Goal: Task Accomplishment & Management: Complete application form

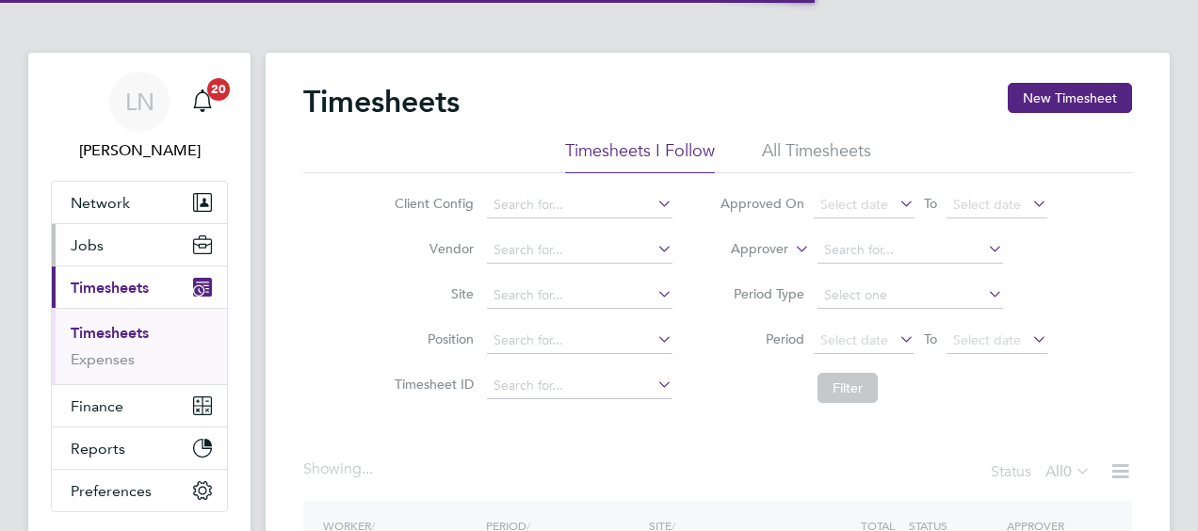
click at [76, 245] on span "Jobs" at bounding box center [87, 245] width 33 height 18
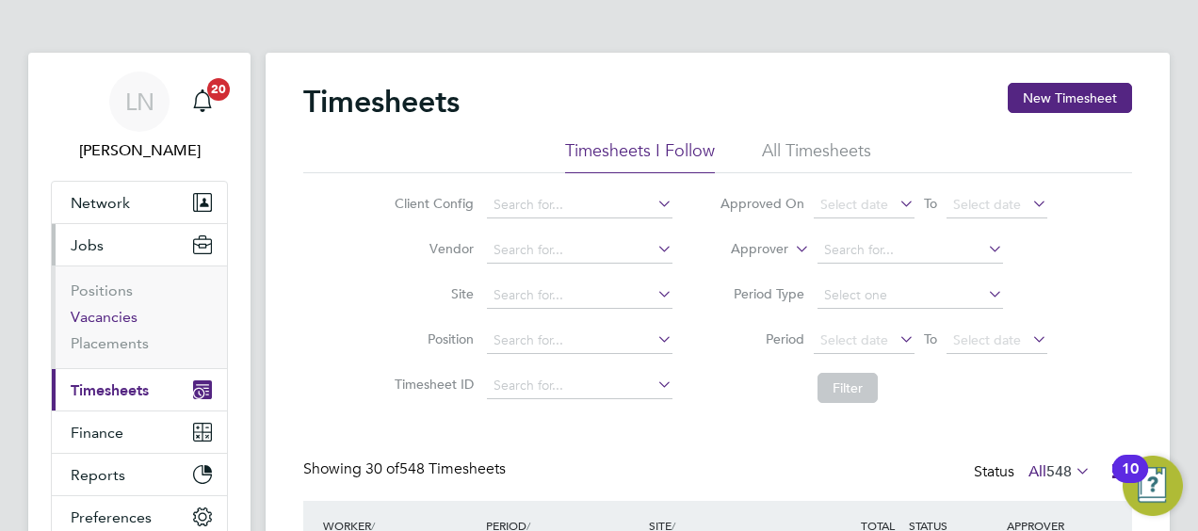
click at [114, 317] on link "Vacancies" at bounding box center [104, 317] width 67 height 18
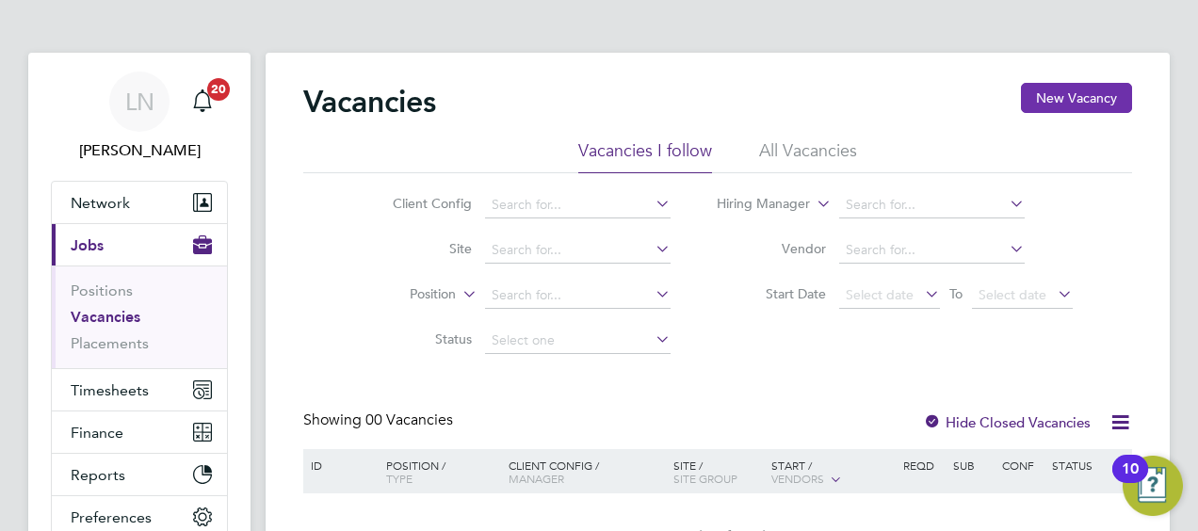
click at [1053, 98] on button "New Vacancy" at bounding box center [1076, 98] width 111 height 30
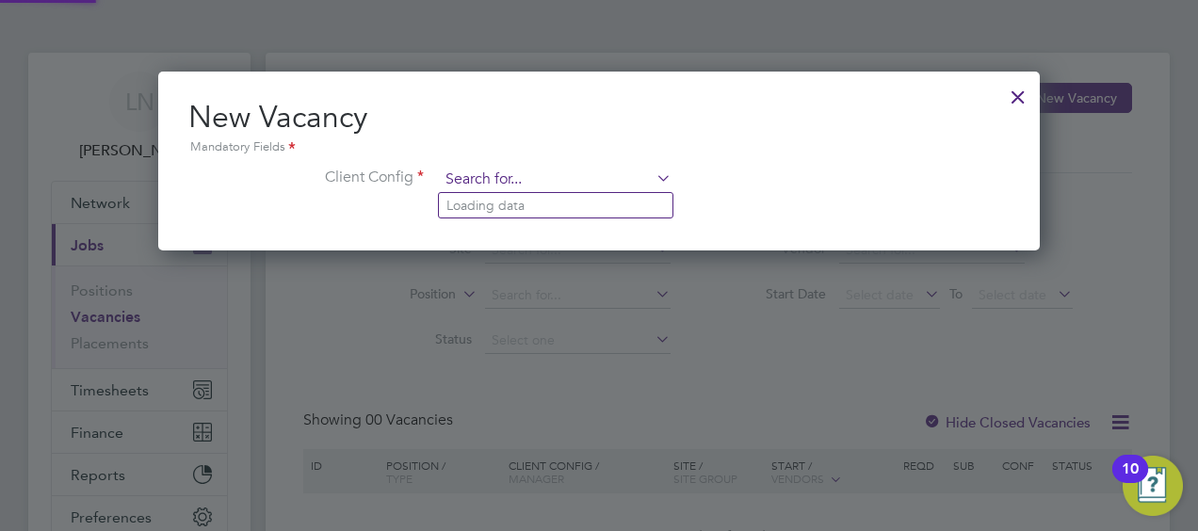
click at [586, 185] on input at bounding box center [555, 180] width 233 height 28
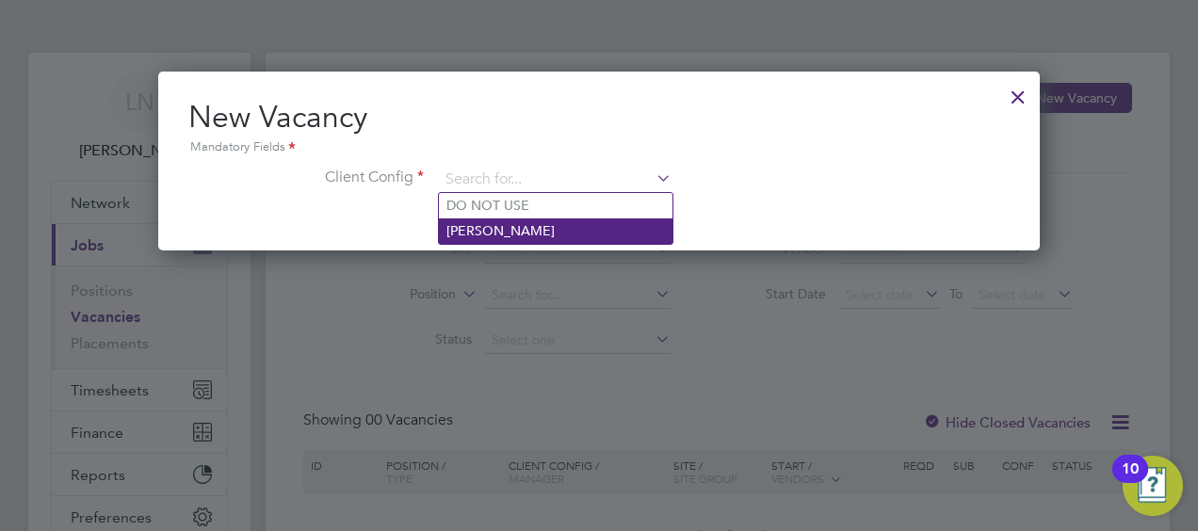
click at [517, 222] on li "[PERSON_NAME]" at bounding box center [556, 231] width 234 height 25
type input "[PERSON_NAME]"
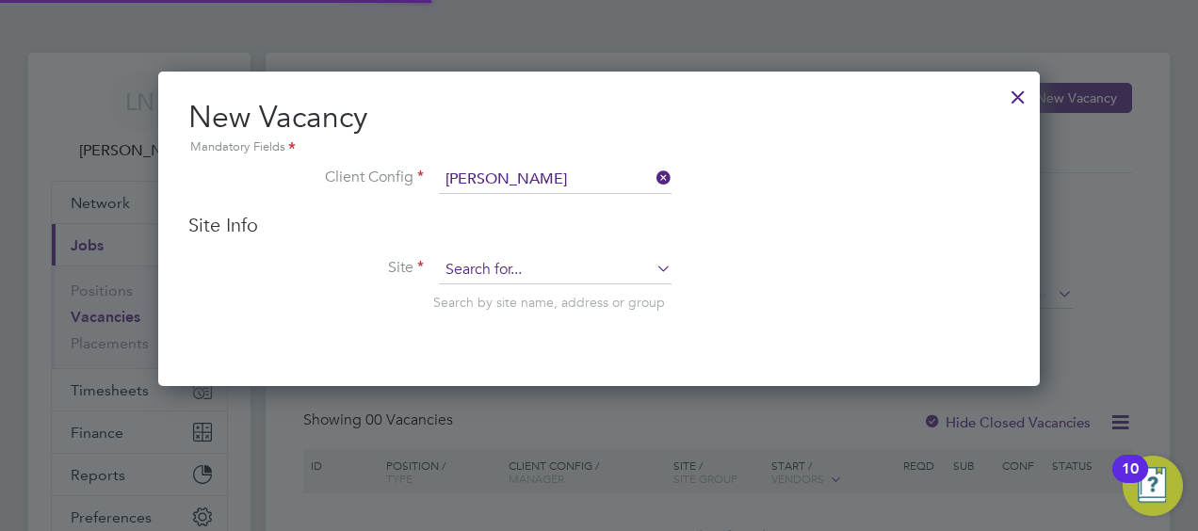
click at [528, 267] on input at bounding box center [555, 270] width 233 height 28
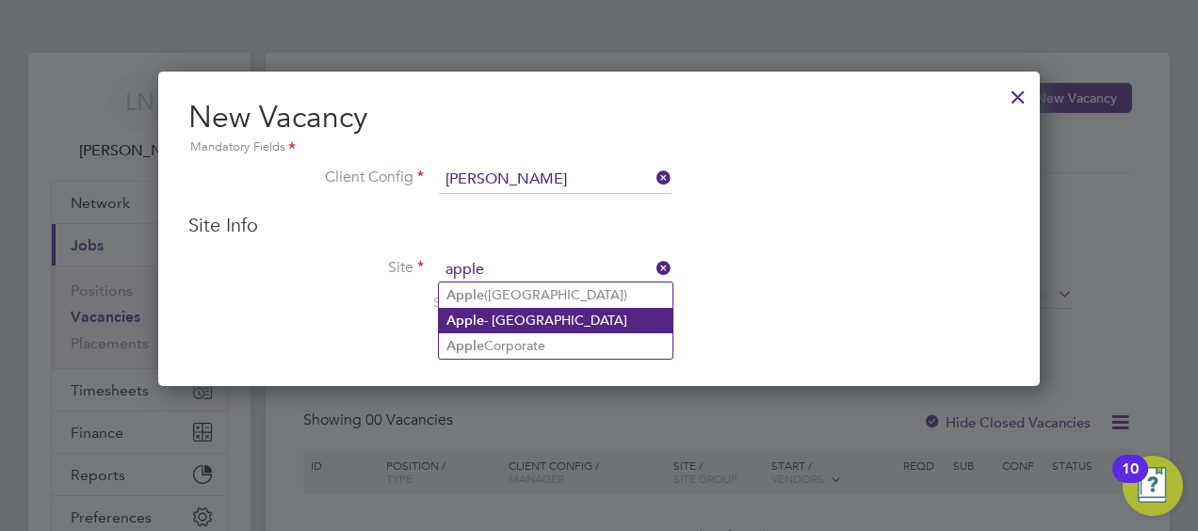
type input "apple"
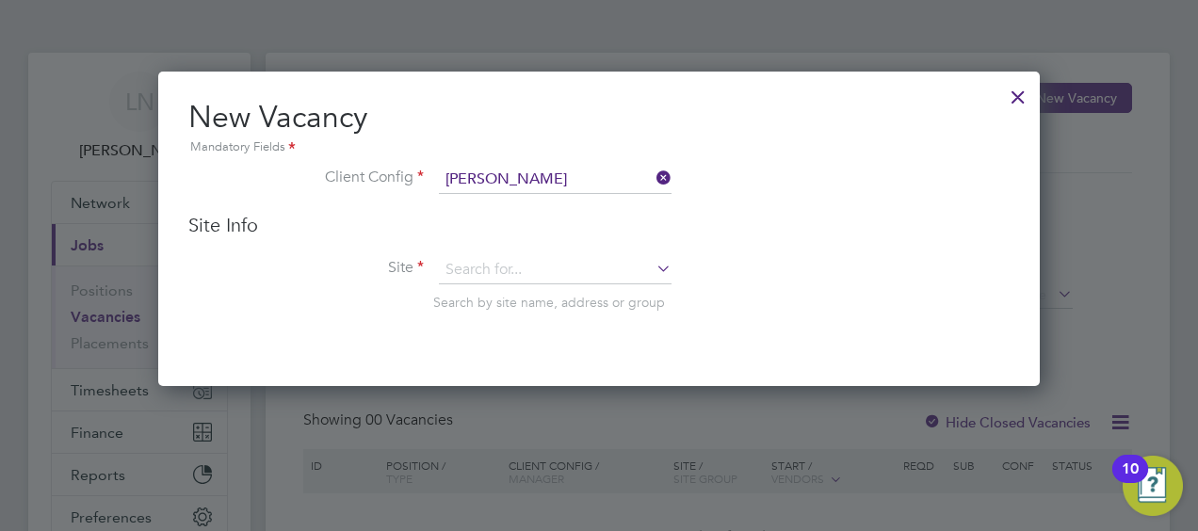
click at [502, 317] on div "Vacancies New Vacancy Vacancies I follow All Vacancies Client Config Site Posit…" at bounding box center [718, 336] width 904 height 567
click at [653, 268] on icon at bounding box center [653, 268] width 0 height 26
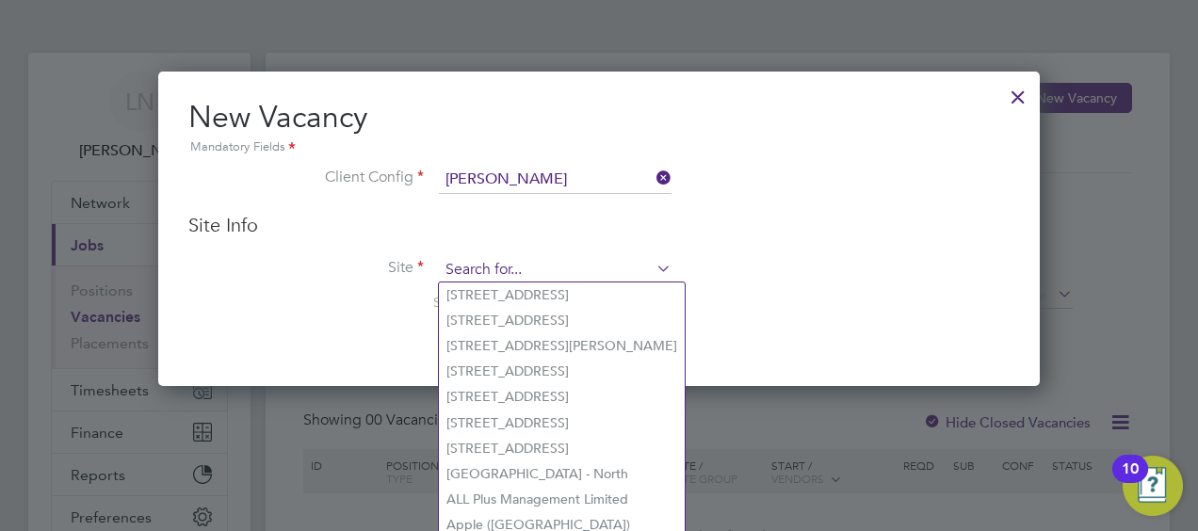
click at [528, 273] on input at bounding box center [555, 270] width 233 height 28
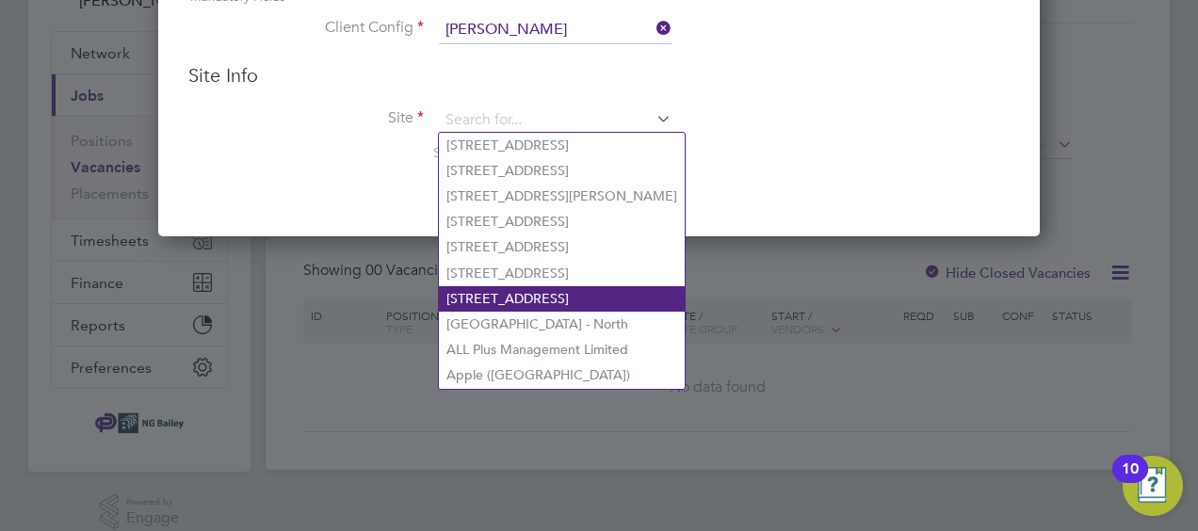
scroll to position [169, 0]
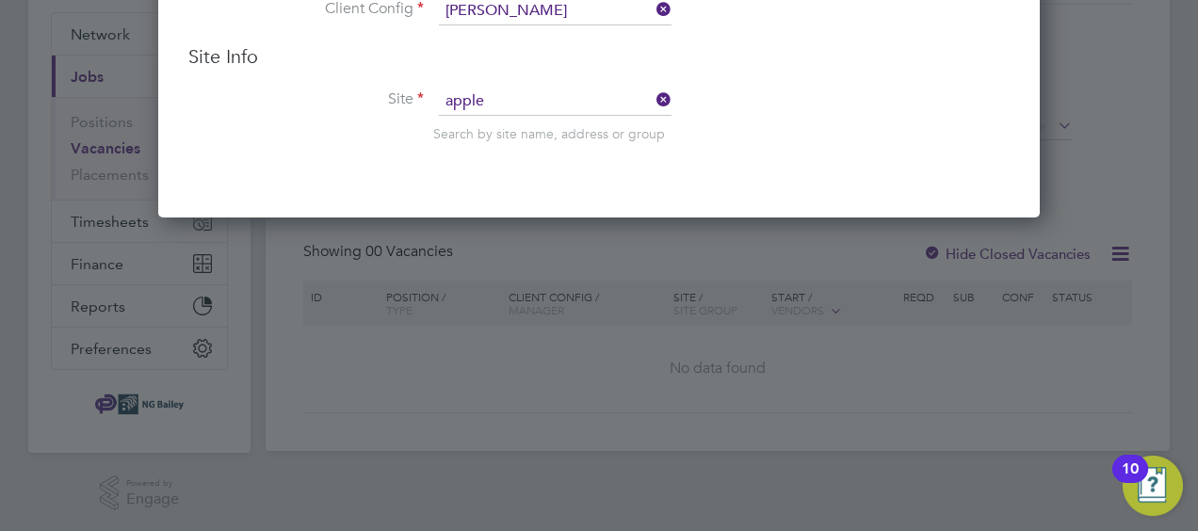
click at [513, 154] on li "Apple - [GEOGRAPHIC_DATA]" at bounding box center [556, 151] width 234 height 25
type input "Apple - [GEOGRAPHIC_DATA]"
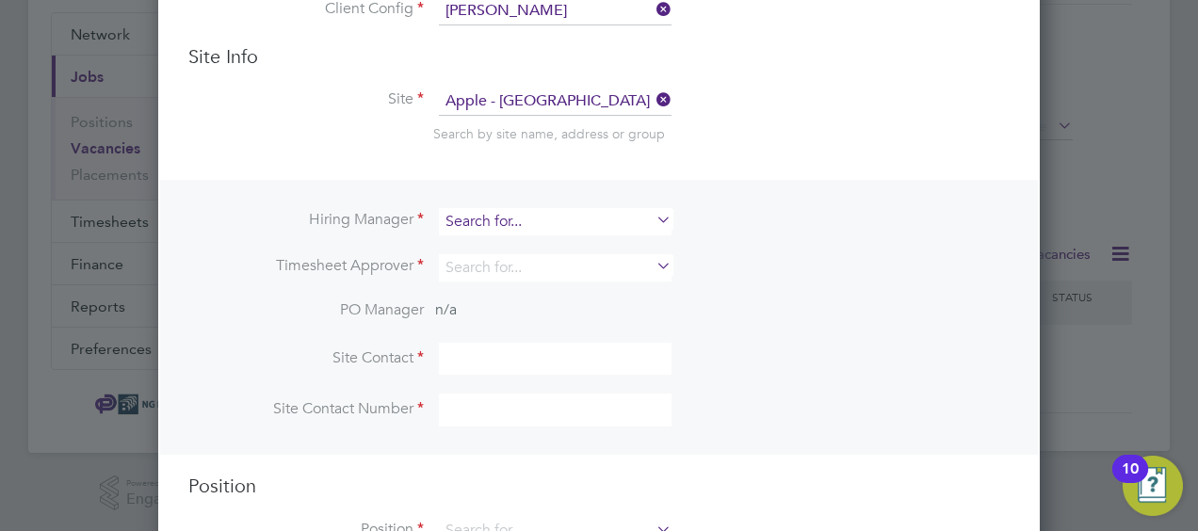
click at [600, 218] on input at bounding box center [555, 221] width 233 height 27
type input "R"
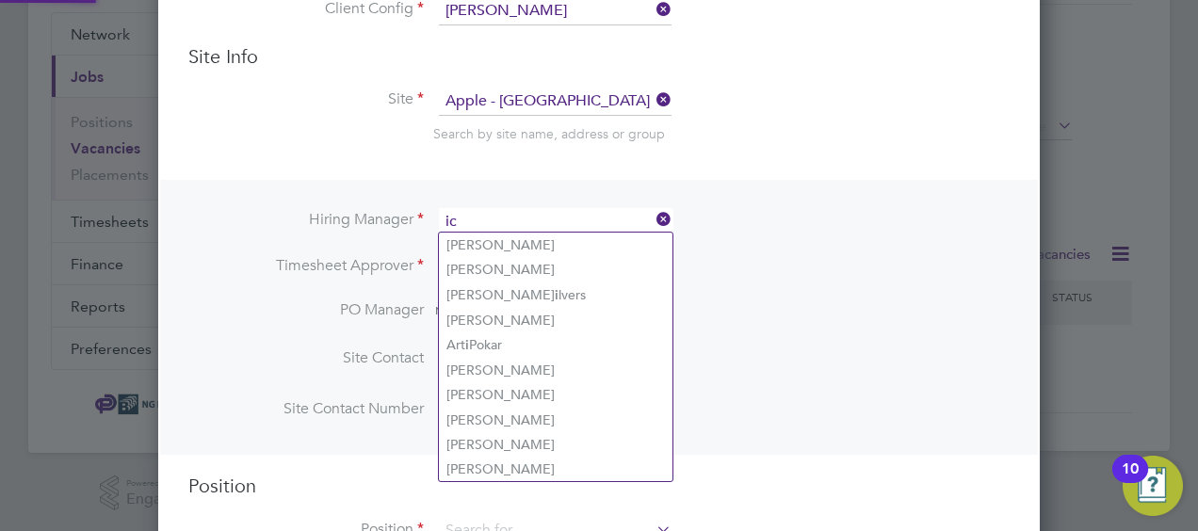
type input "i"
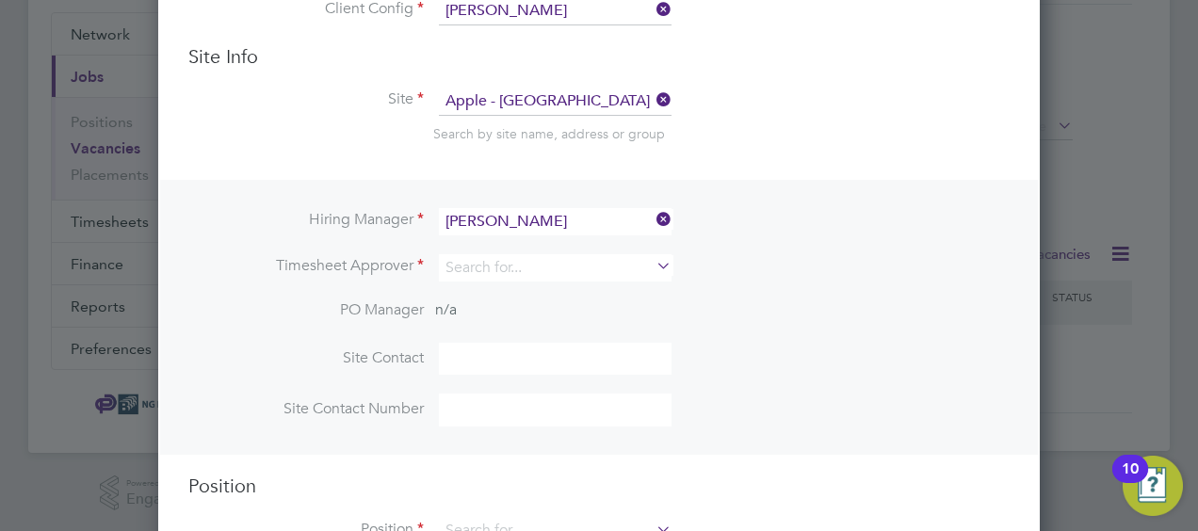
click at [473, 266] on b "[PERSON_NAME]" at bounding box center [501, 271] width 109 height 16
type input "[PERSON_NAME]"
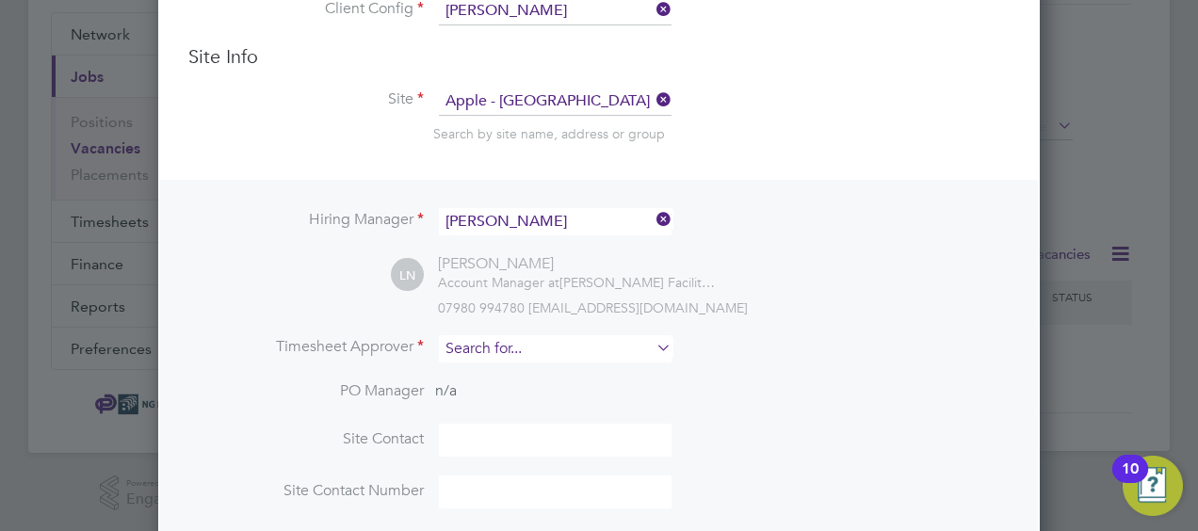
click at [502, 343] on input at bounding box center [555, 348] width 233 height 27
click at [500, 392] on li "[PERSON_NAME]" at bounding box center [556, 398] width 234 height 25
type input "[PERSON_NAME]"
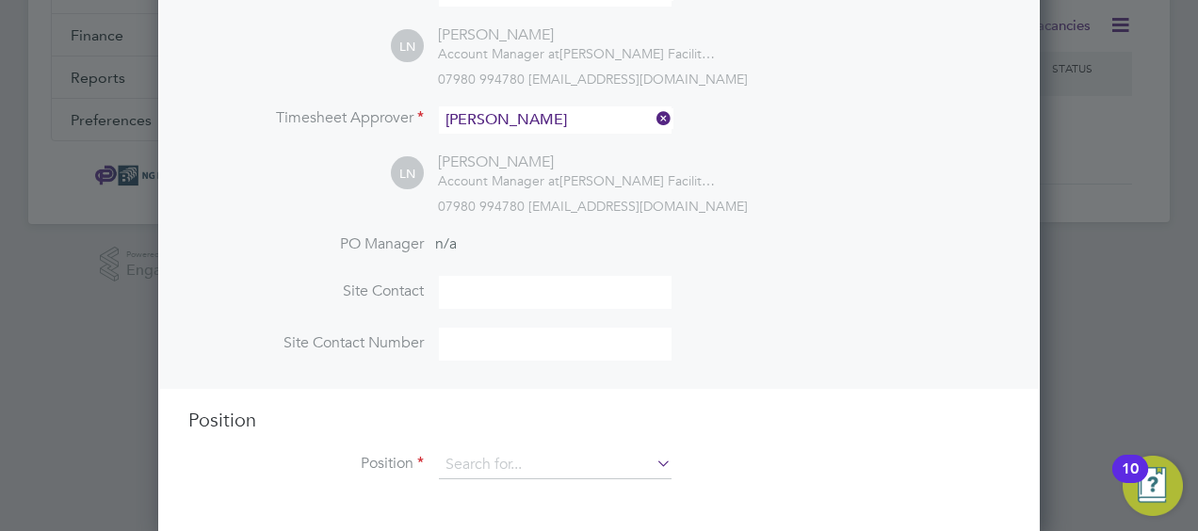
scroll to position [399, 0]
click at [493, 283] on input at bounding box center [555, 291] width 233 height 33
click at [460, 294] on input at bounding box center [555, 291] width 233 height 33
type input "[PERSON_NAME]"
click at [263, 215] on div "Hiring Manager [PERSON_NAME] LN [PERSON_NAME] Account Manager at [PERSON_NAME] …" at bounding box center [599, 169] width 878 height 438
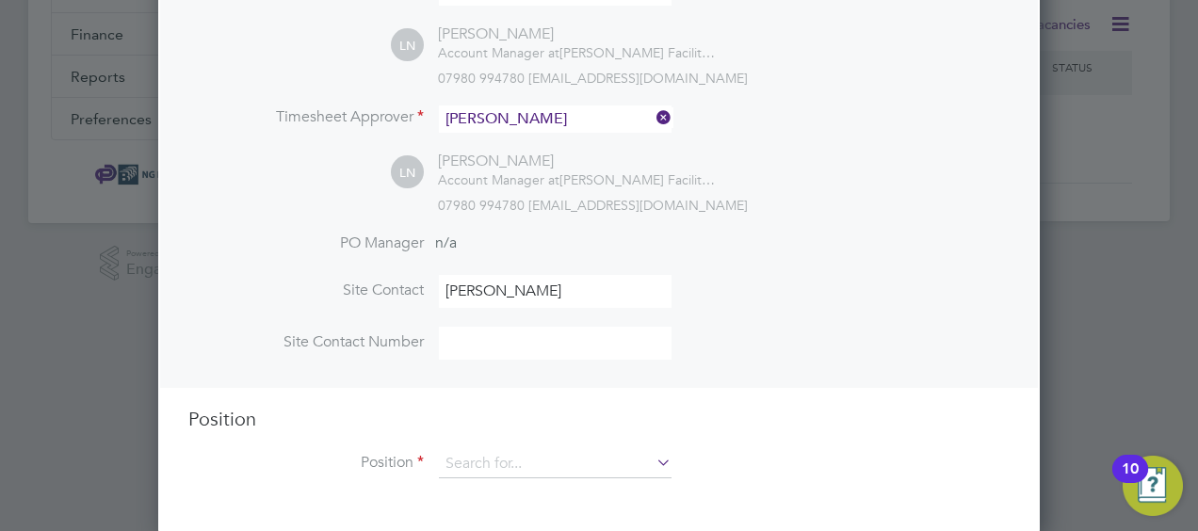
scroll to position [399, 0]
click at [533, 454] on input at bounding box center [555, 463] width 233 height 28
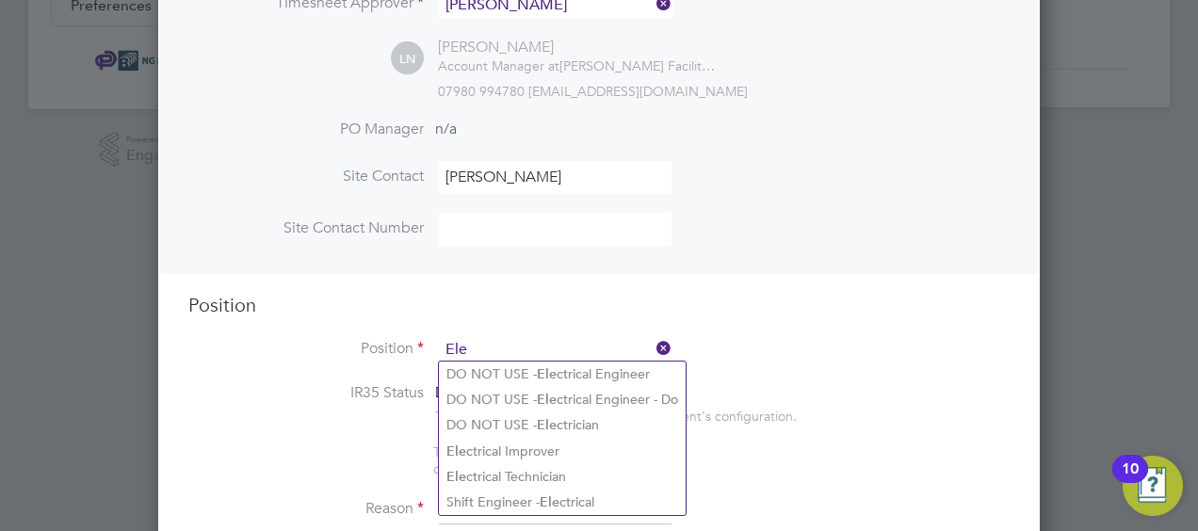
scroll to position [523, 0]
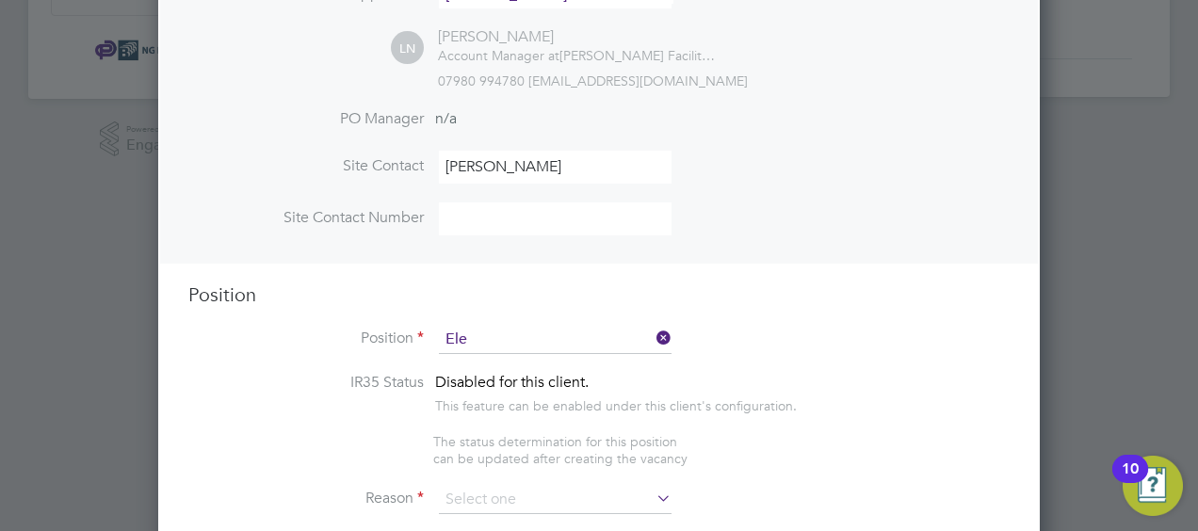
click at [595, 460] on li "Ele ctrical Technician" at bounding box center [562, 466] width 247 height 25
type input "Electrical Technician"
type textarea "**LOREMIP DO SITA:** **Co adipisc el seddoeiusmo temp incididu ut laboreet dolo…"
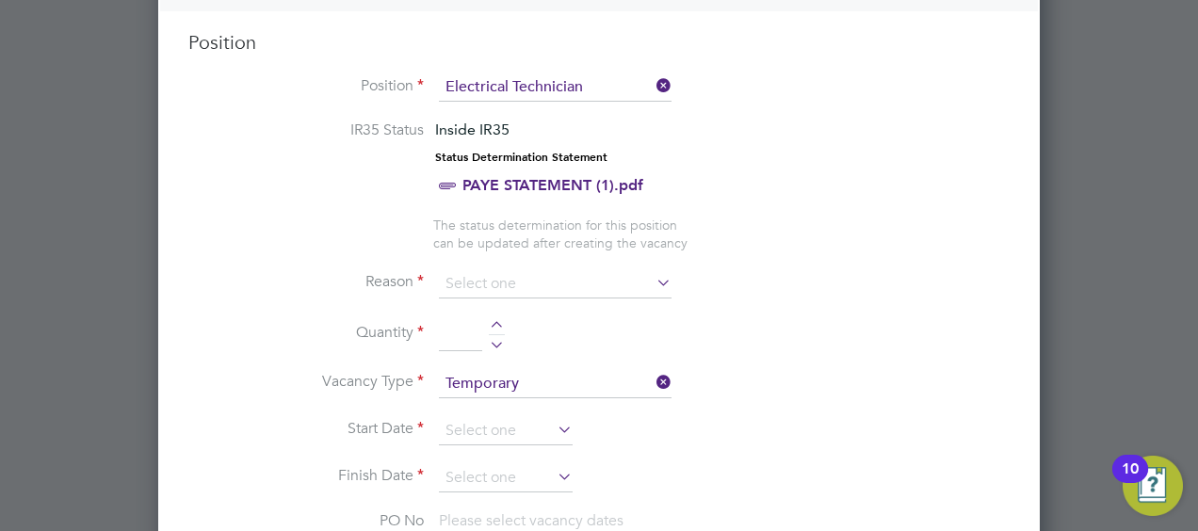
scroll to position [779, 0]
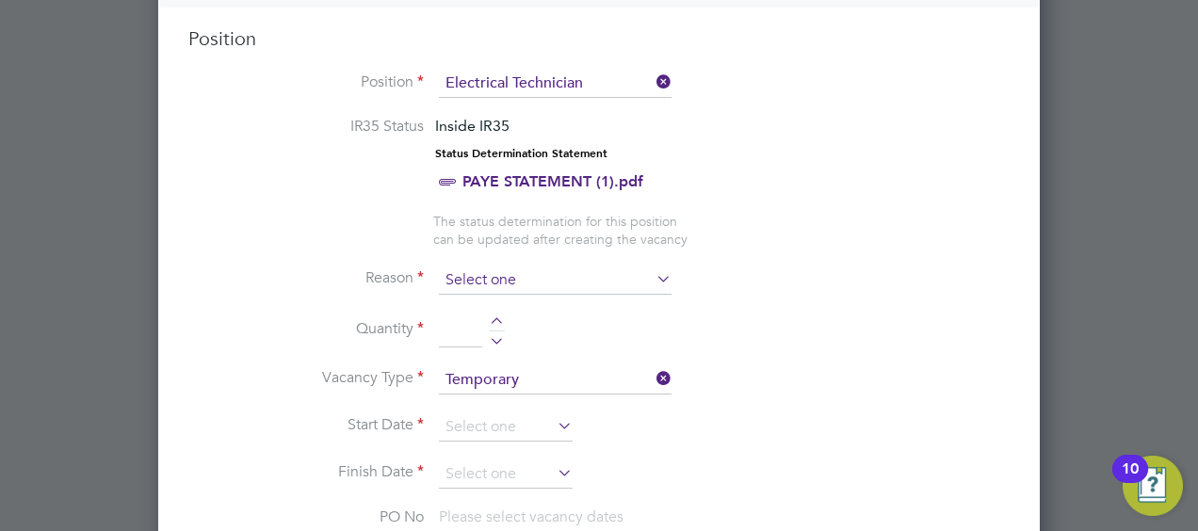
click at [592, 273] on input at bounding box center [555, 281] width 233 height 28
click at [645, 277] on input at bounding box center [555, 281] width 233 height 28
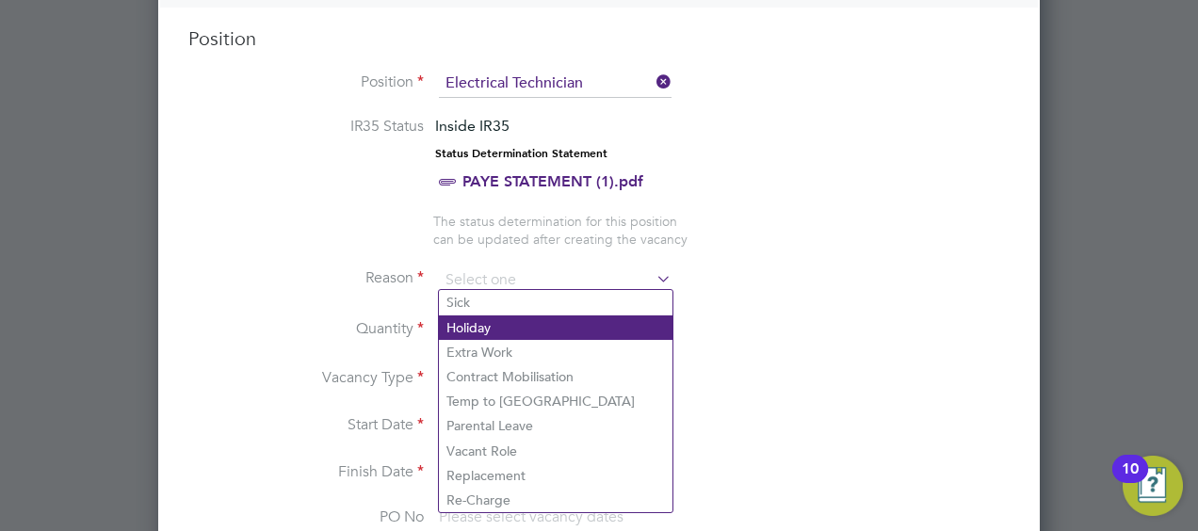
click at [502, 316] on li "Holiday" at bounding box center [556, 328] width 234 height 24
type input "Holiday"
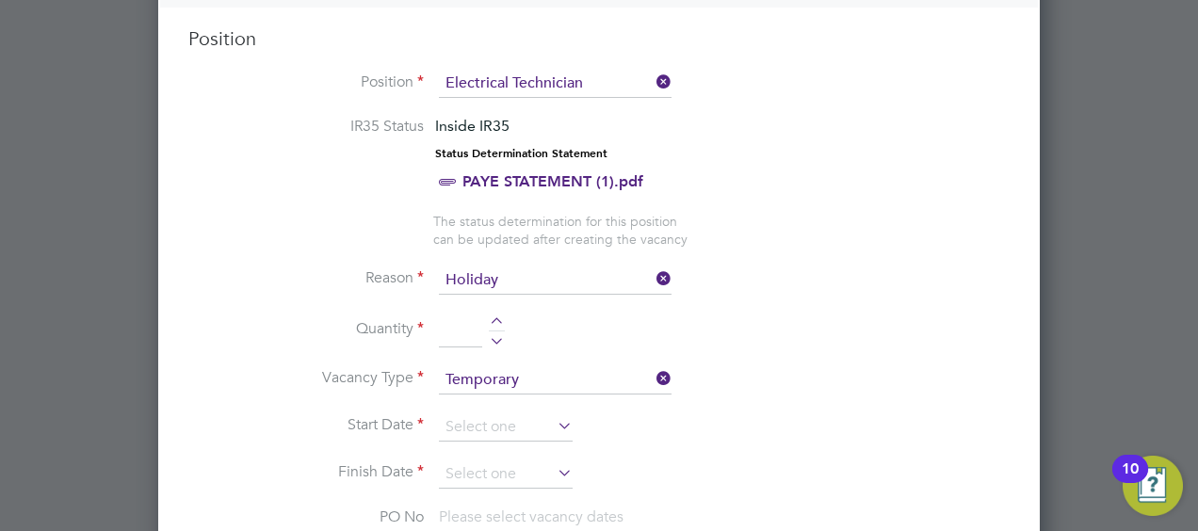
click at [653, 269] on icon at bounding box center [653, 279] width 0 height 26
click at [539, 272] on input at bounding box center [555, 281] width 233 height 28
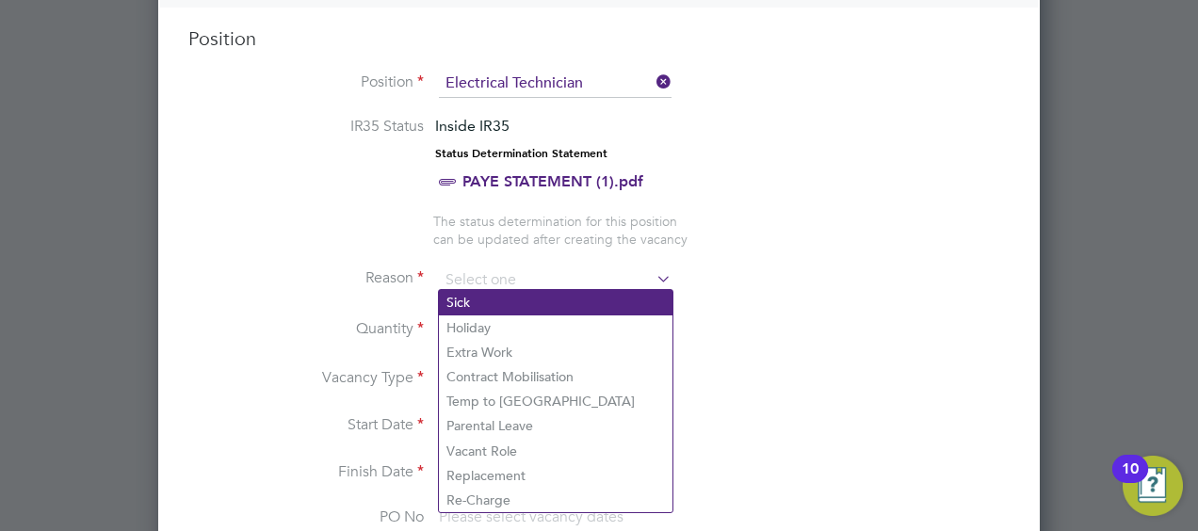
click at [490, 301] on li "Sick" at bounding box center [556, 302] width 234 height 24
type input "Sick"
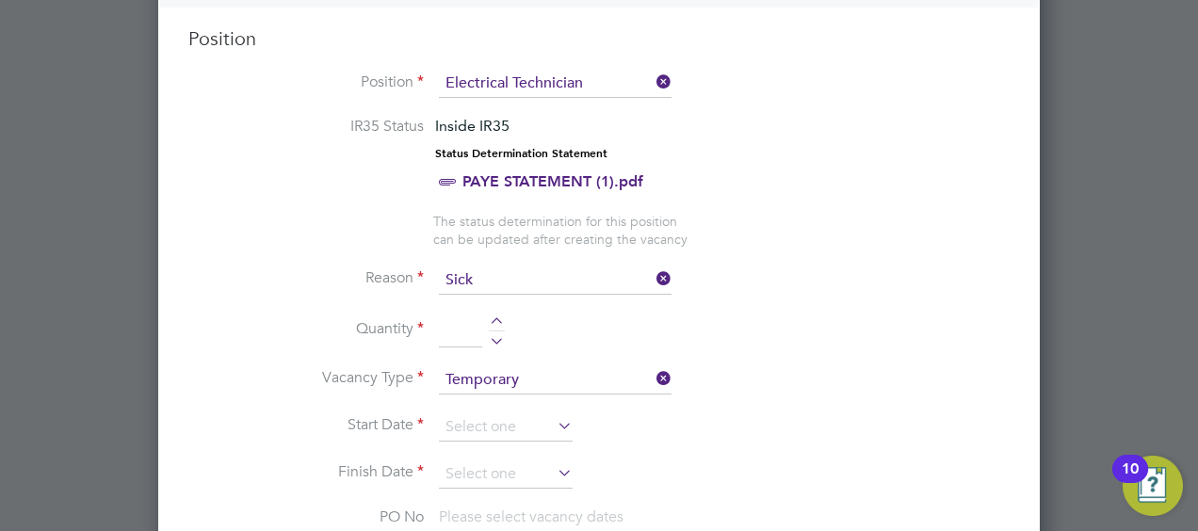
click at [493, 317] on div at bounding box center [497, 323] width 16 height 13
type input "1"
click at [558, 344] on li "Quantity 1" at bounding box center [599, 340] width 822 height 53
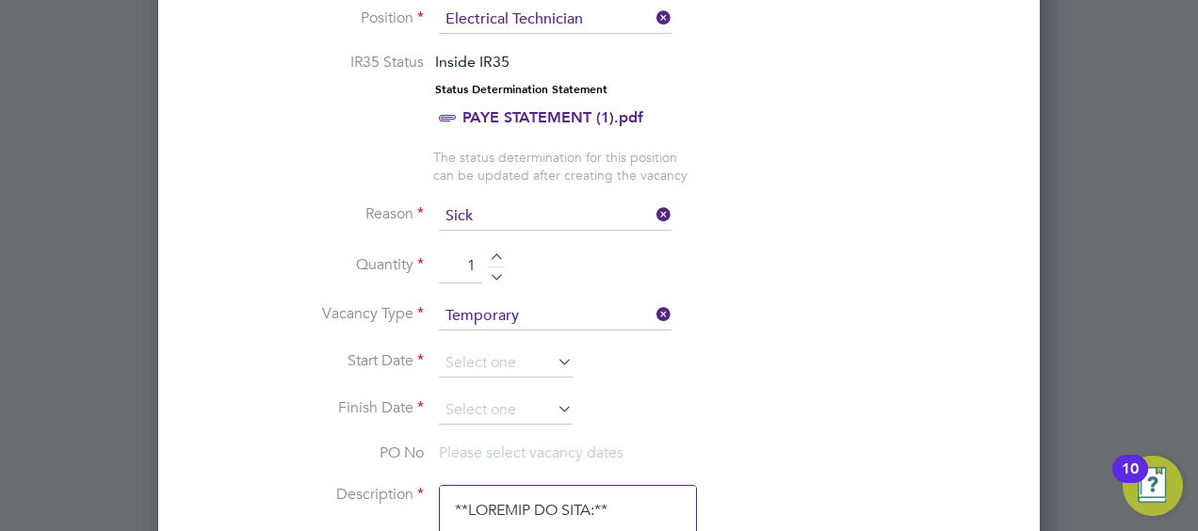
click at [554, 352] on icon at bounding box center [554, 362] width 0 height 26
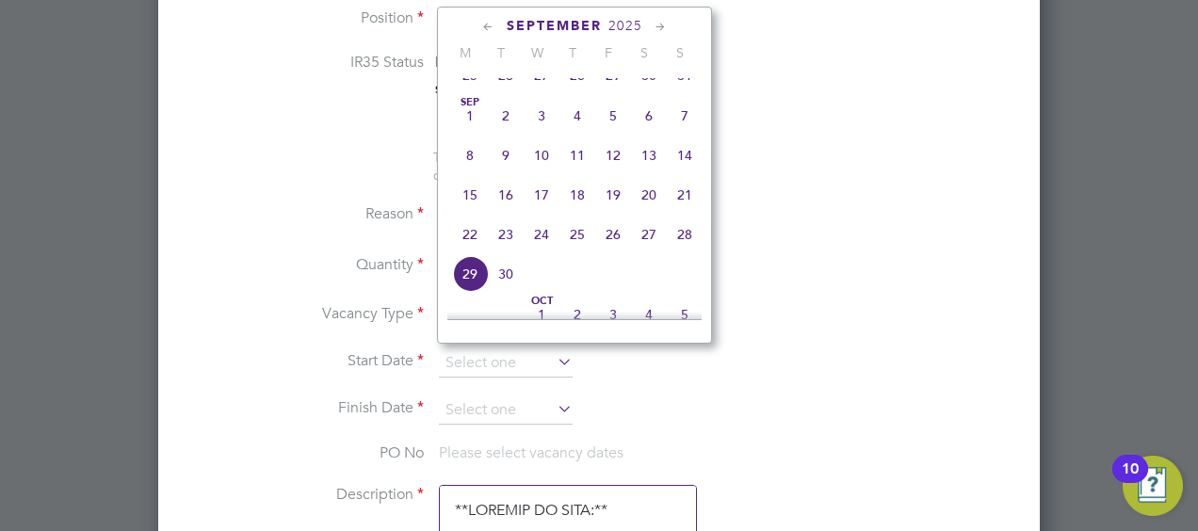
scroll to position [613, 0]
click at [468, 168] on span "8" at bounding box center [470, 158] width 36 height 36
type input "[DATE]"
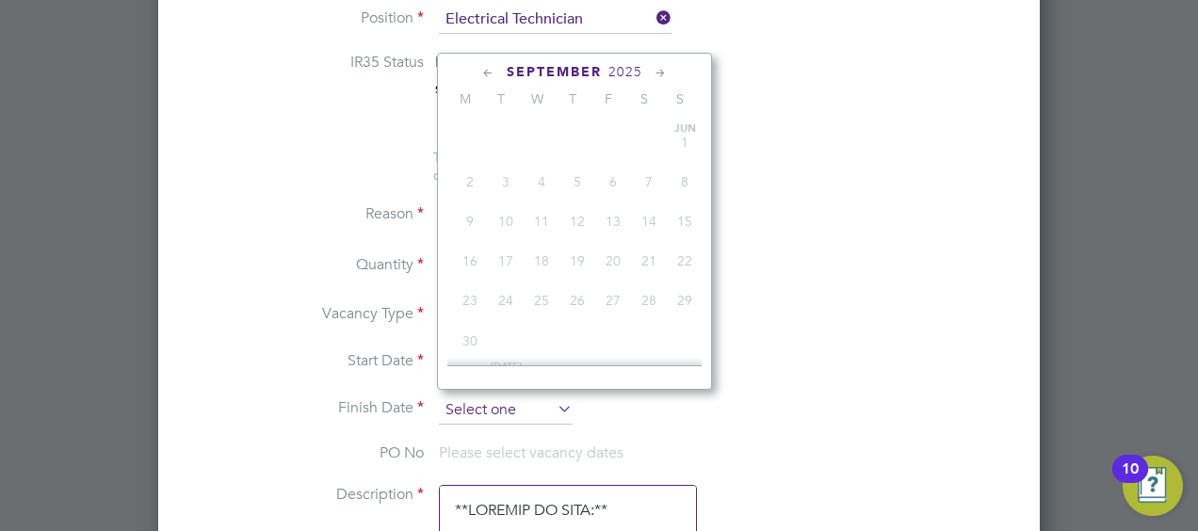
click at [553, 403] on input at bounding box center [506, 411] width 134 height 28
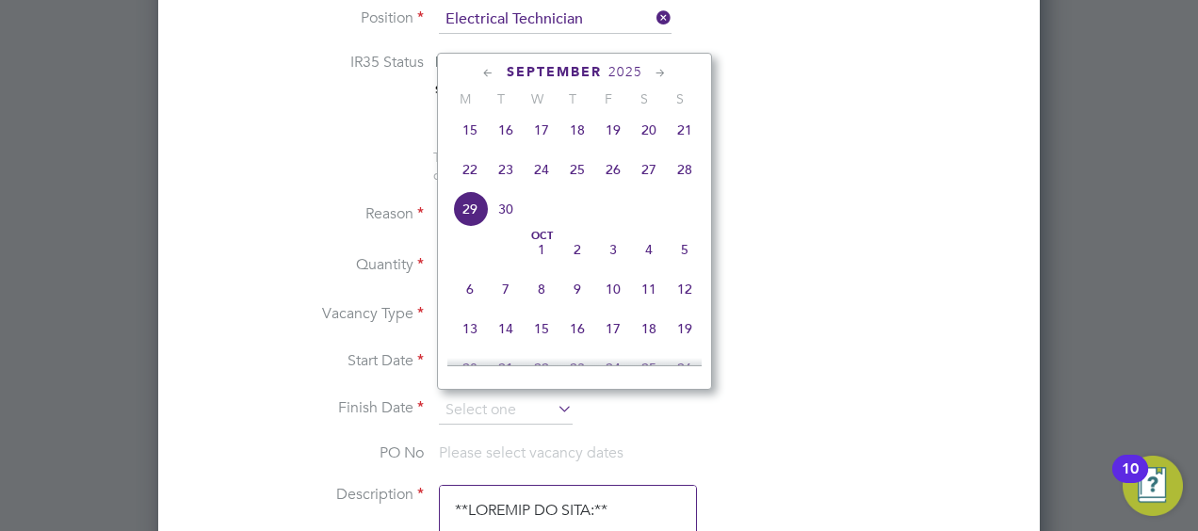
click at [516, 218] on span "30" at bounding box center [506, 209] width 36 height 36
type input "[DATE]"
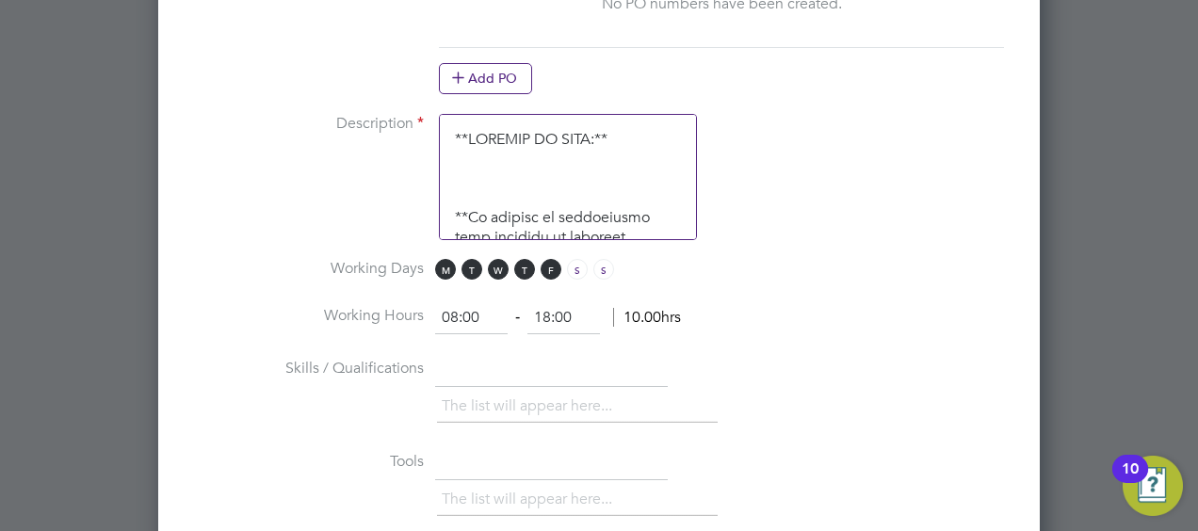
scroll to position [1452, 0]
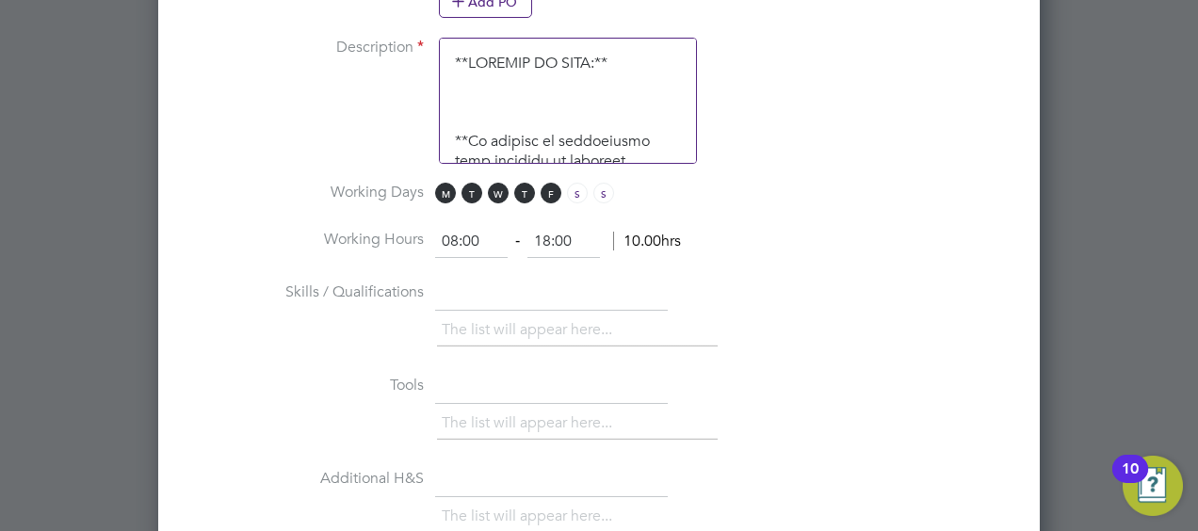
click at [550, 229] on input "18:00" at bounding box center [564, 242] width 73 height 34
type input "17:00"
click at [851, 277] on li "Skills / Qualifications The list will appear here..." at bounding box center [599, 323] width 822 height 93
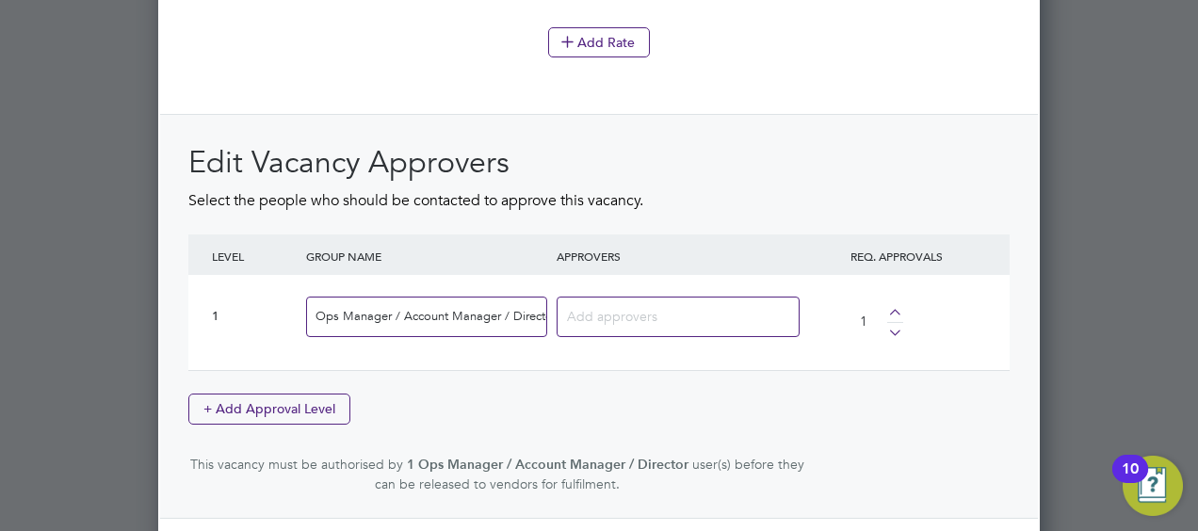
scroll to position [2472, 0]
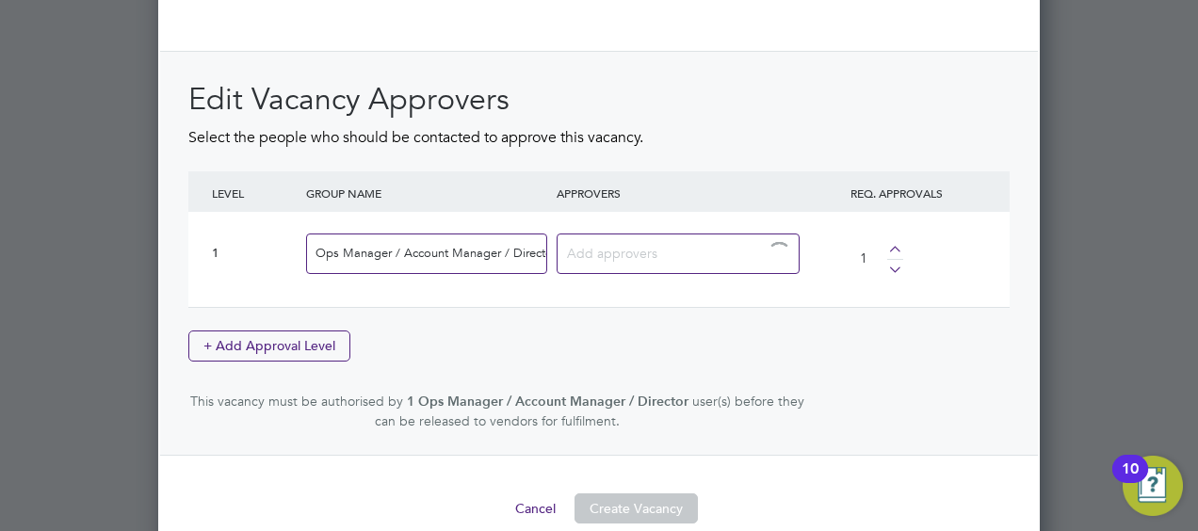
click at [646, 245] on input at bounding box center [671, 252] width 208 height 24
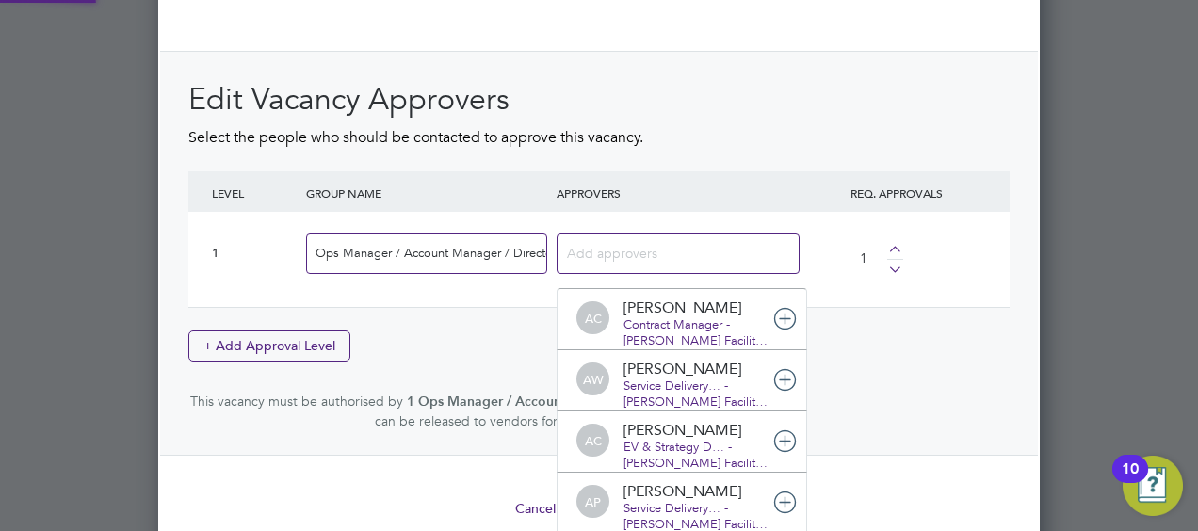
scroll to position [19, 132]
type input "[PERSON_NAME]"
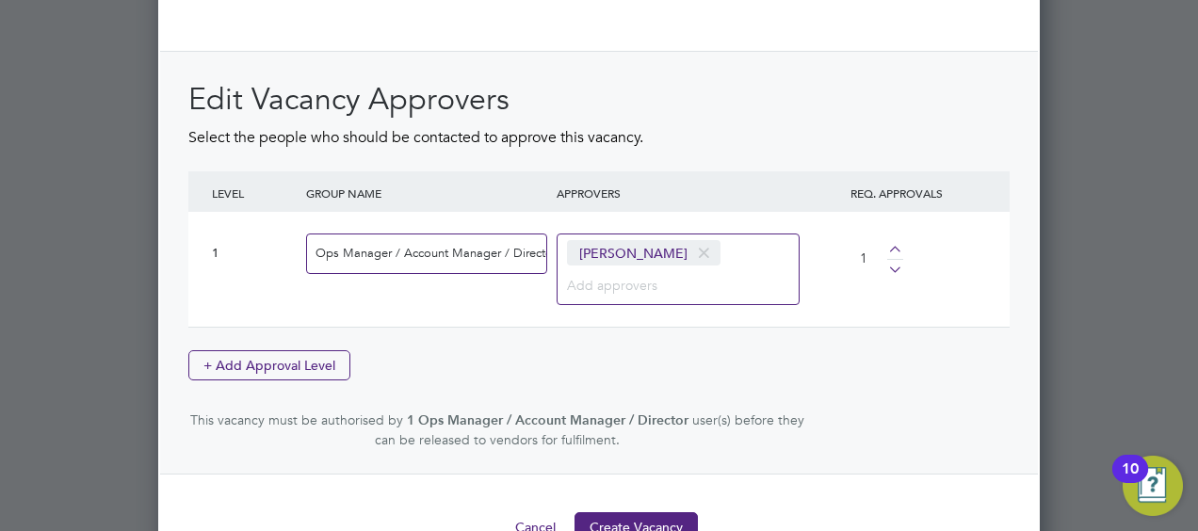
click at [852, 352] on div "Edit Vacancy Approvers Select the people who should be contacted to approve thi…" at bounding box center [599, 264] width 822 height 369
click at [635, 513] on button "Create Vacancy" at bounding box center [636, 528] width 123 height 30
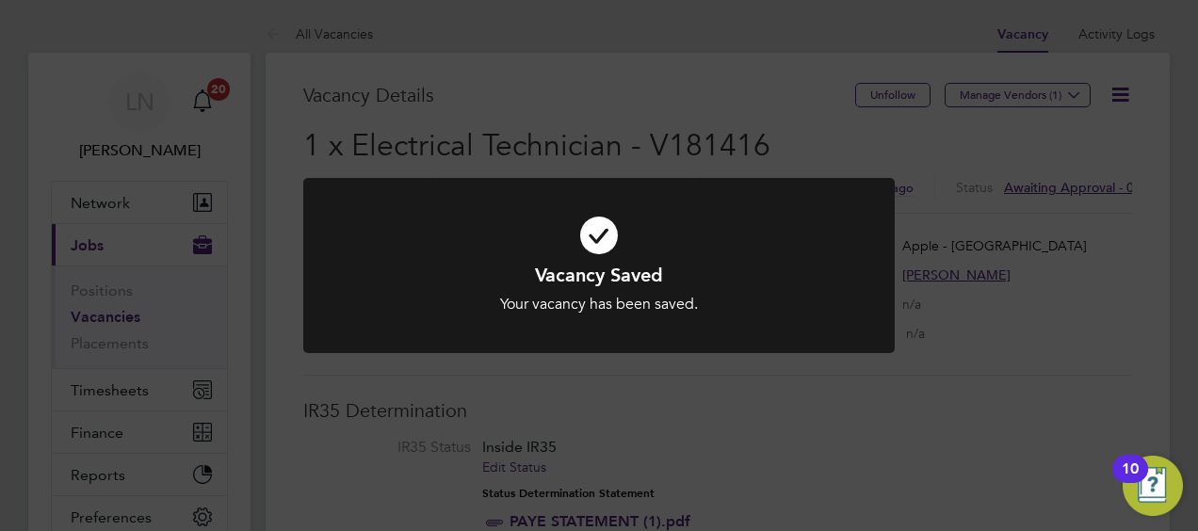
click at [1000, 104] on div "Vacancy Saved Your vacancy has been saved. Cancel Okay" at bounding box center [599, 265] width 1198 height 531
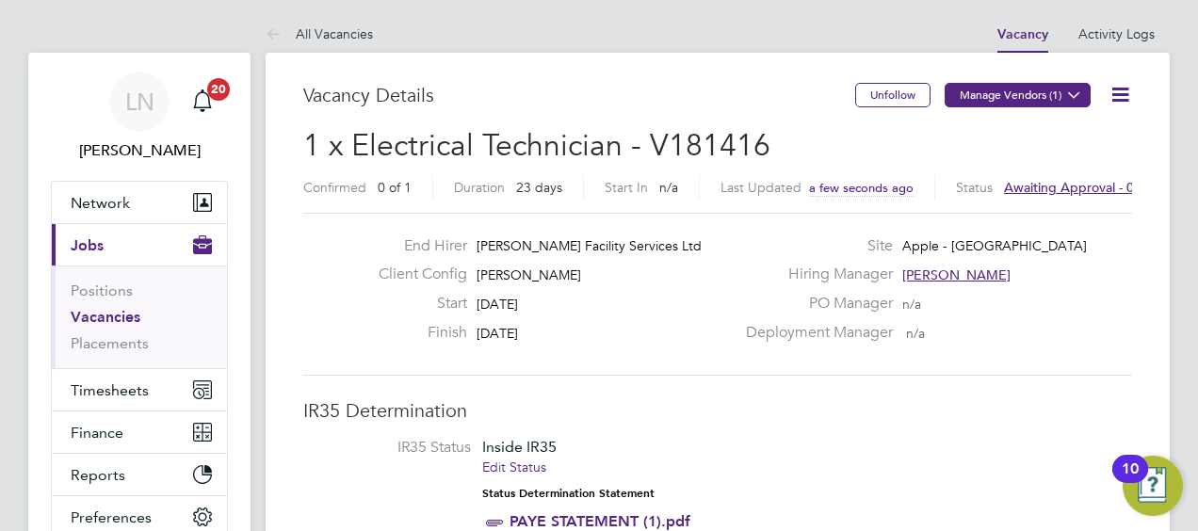
click at [997, 99] on button "Manage Vendors (1)" at bounding box center [1018, 95] width 146 height 24
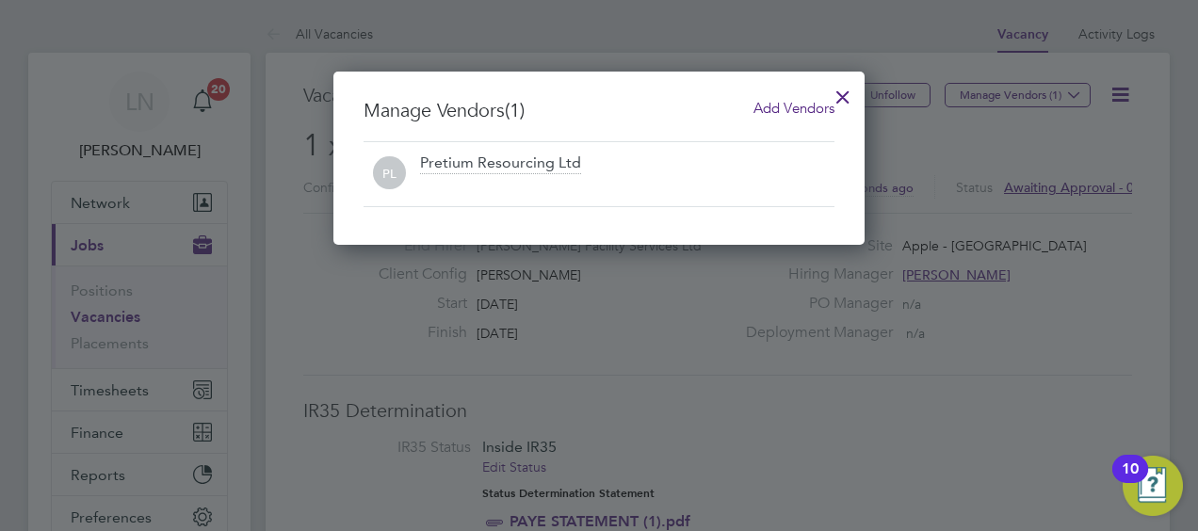
click at [792, 106] on span "Add Vendors" at bounding box center [794, 108] width 81 height 18
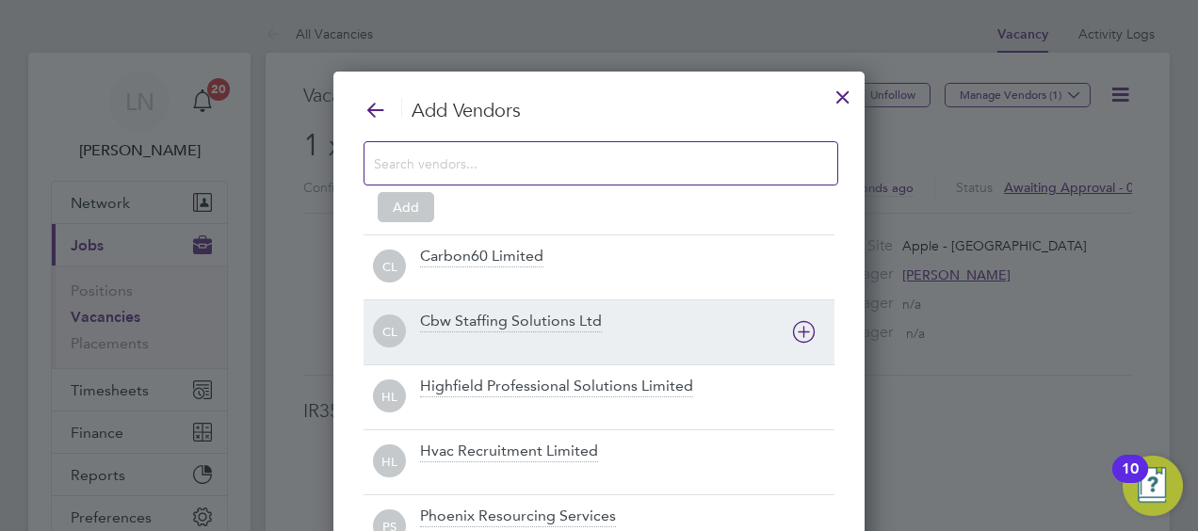
click at [491, 316] on div "Cbw Staffing Solutions Ltd" at bounding box center [511, 322] width 182 height 21
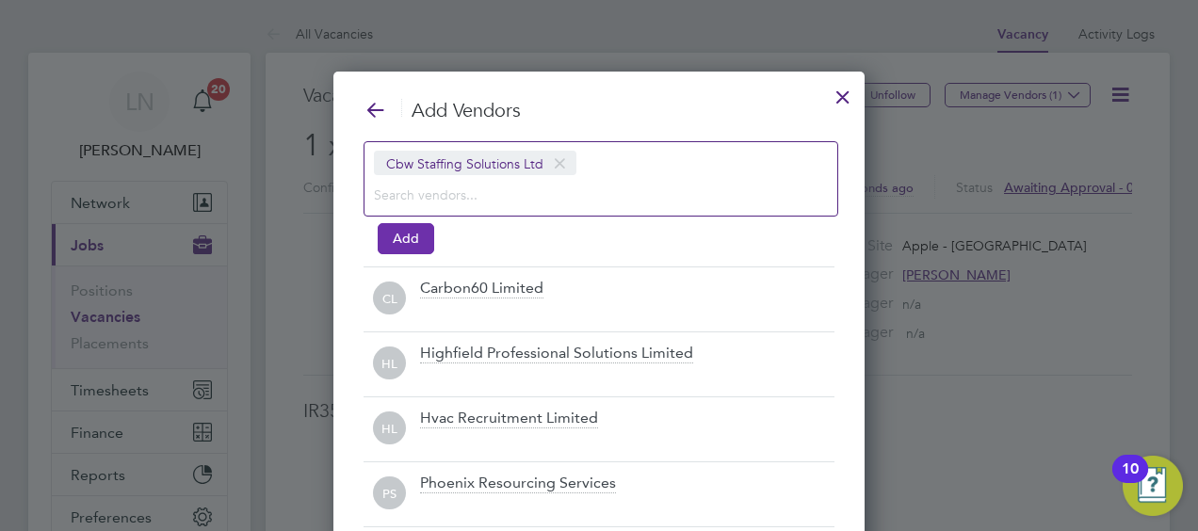
click at [409, 234] on button "Add" at bounding box center [406, 238] width 57 height 30
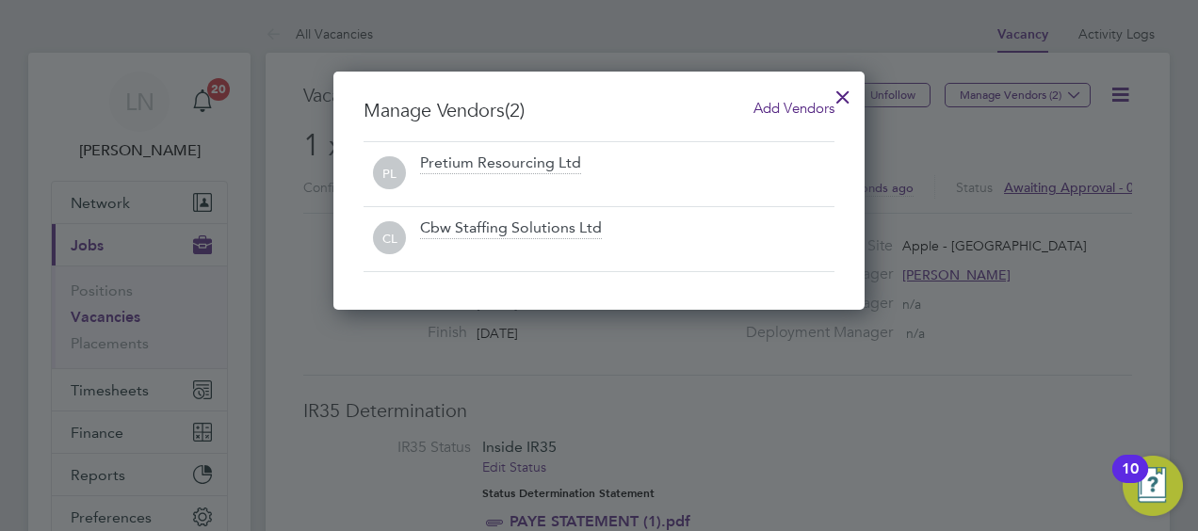
click at [846, 94] on div at bounding box center [843, 92] width 34 height 34
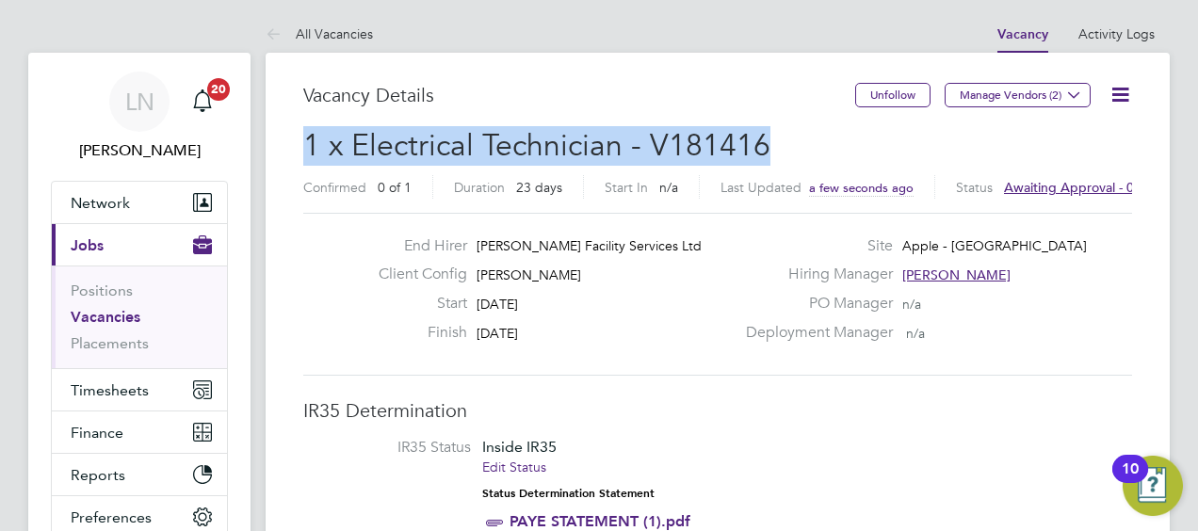
drag, startPoint x: 772, startPoint y: 137, endPoint x: 275, endPoint y: 159, distance: 497.0
copy span "1 x Electrical Technician - V181416"
click at [1057, 187] on span "Awaiting approval - 0/1" at bounding box center [1050, 187] width 142 height 17
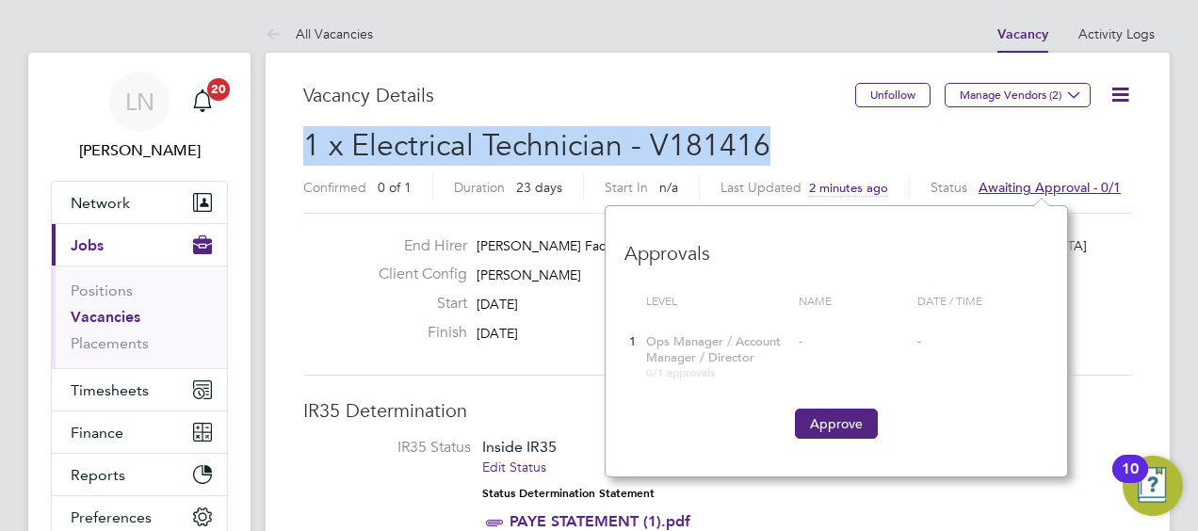
scroll to position [16, 142]
click at [825, 431] on button "Approve" at bounding box center [836, 424] width 83 height 30
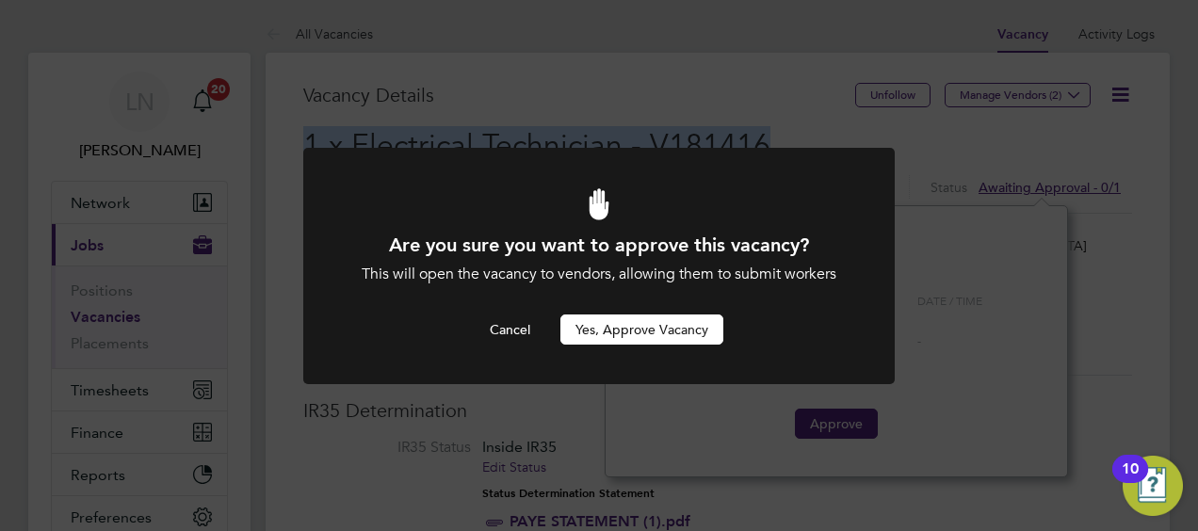
click at [616, 326] on button "Yes, Approve Vacancy" at bounding box center [642, 330] width 163 height 30
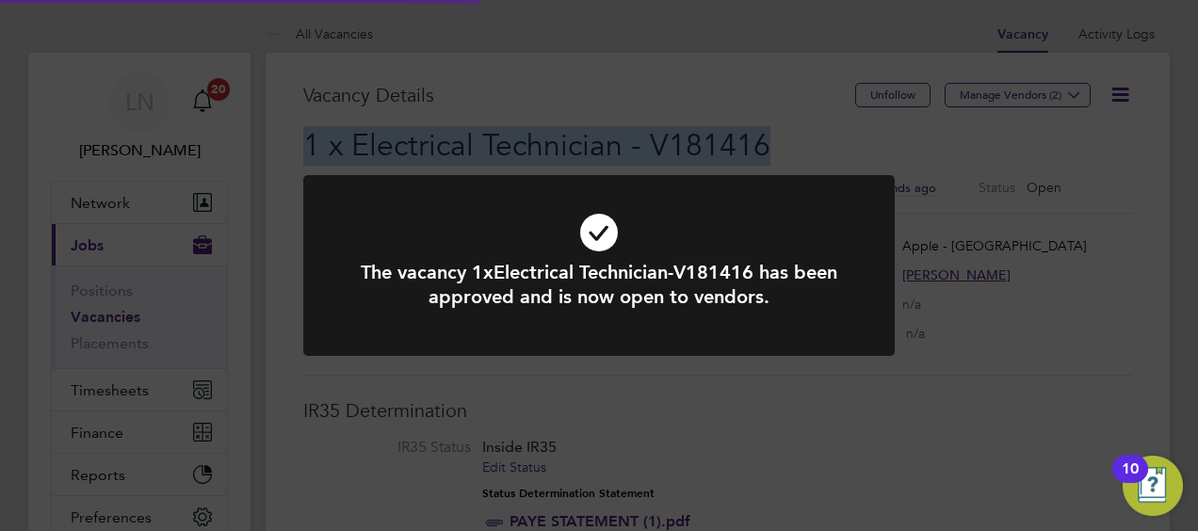
scroll to position [56, 132]
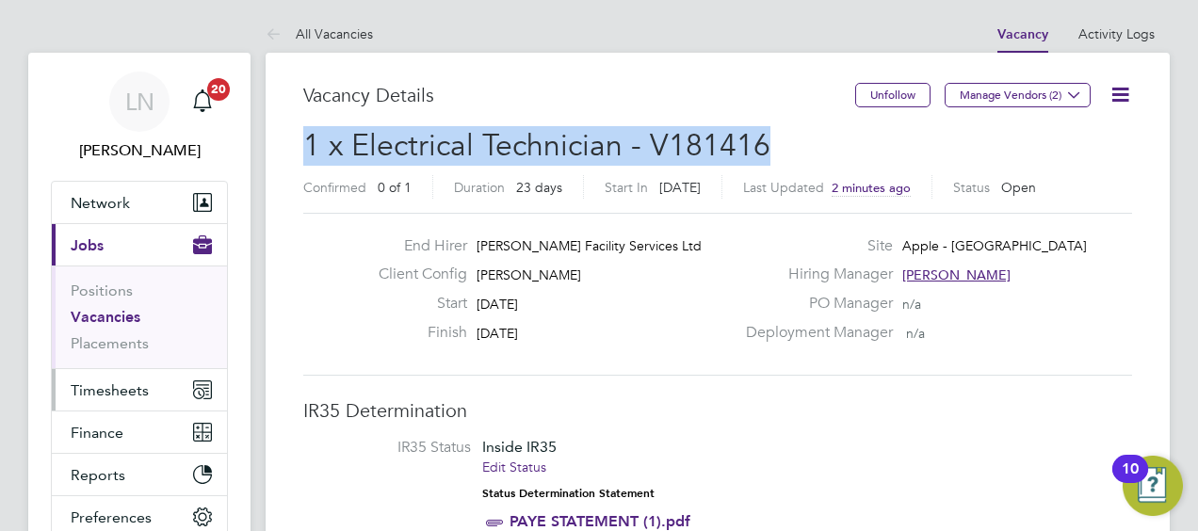
click at [118, 394] on span "Timesheets" at bounding box center [110, 391] width 78 height 18
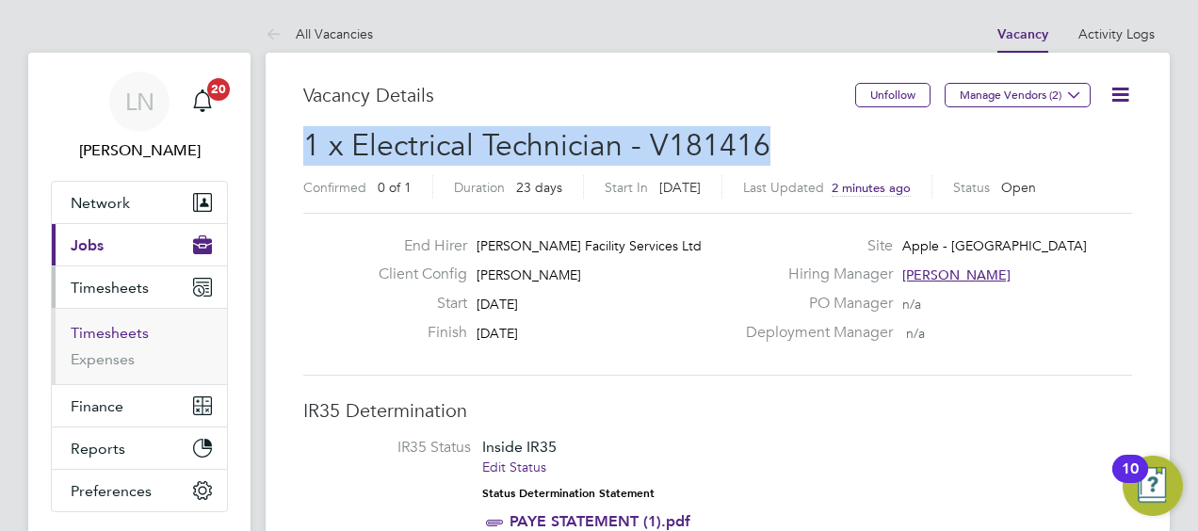
click at [137, 333] on link "Timesheets" at bounding box center [110, 333] width 78 height 18
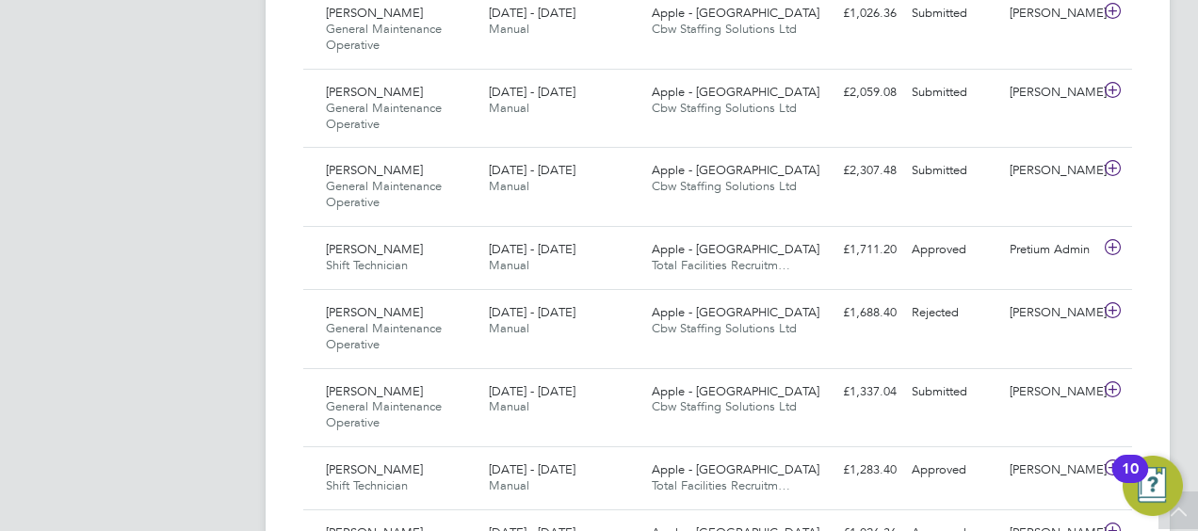
scroll to position [1131, 0]
